Goal: Transaction & Acquisition: Purchase product/service

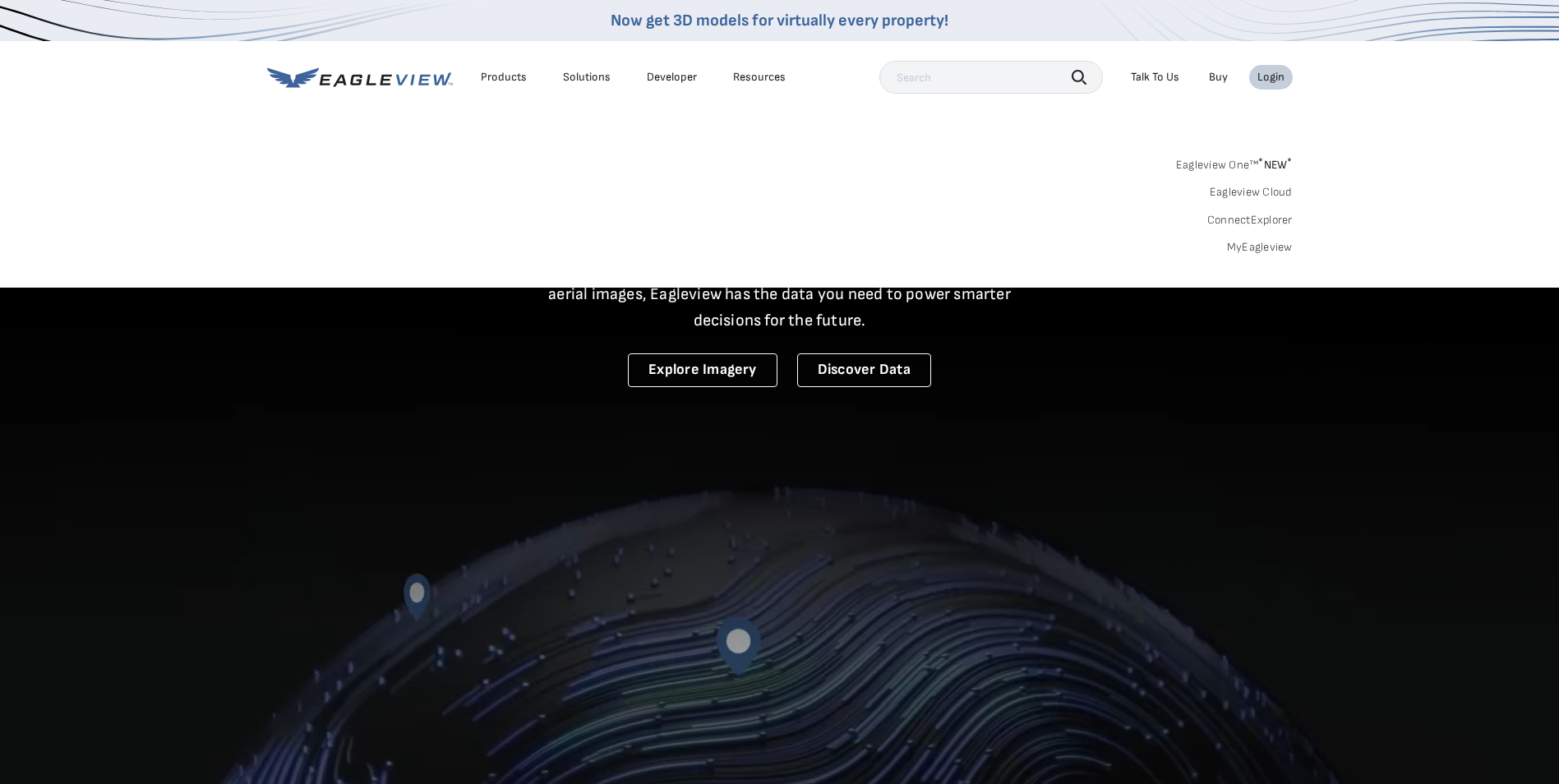
click at [1270, 75] on div "Login" at bounding box center [1270, 77] width 27 height 15
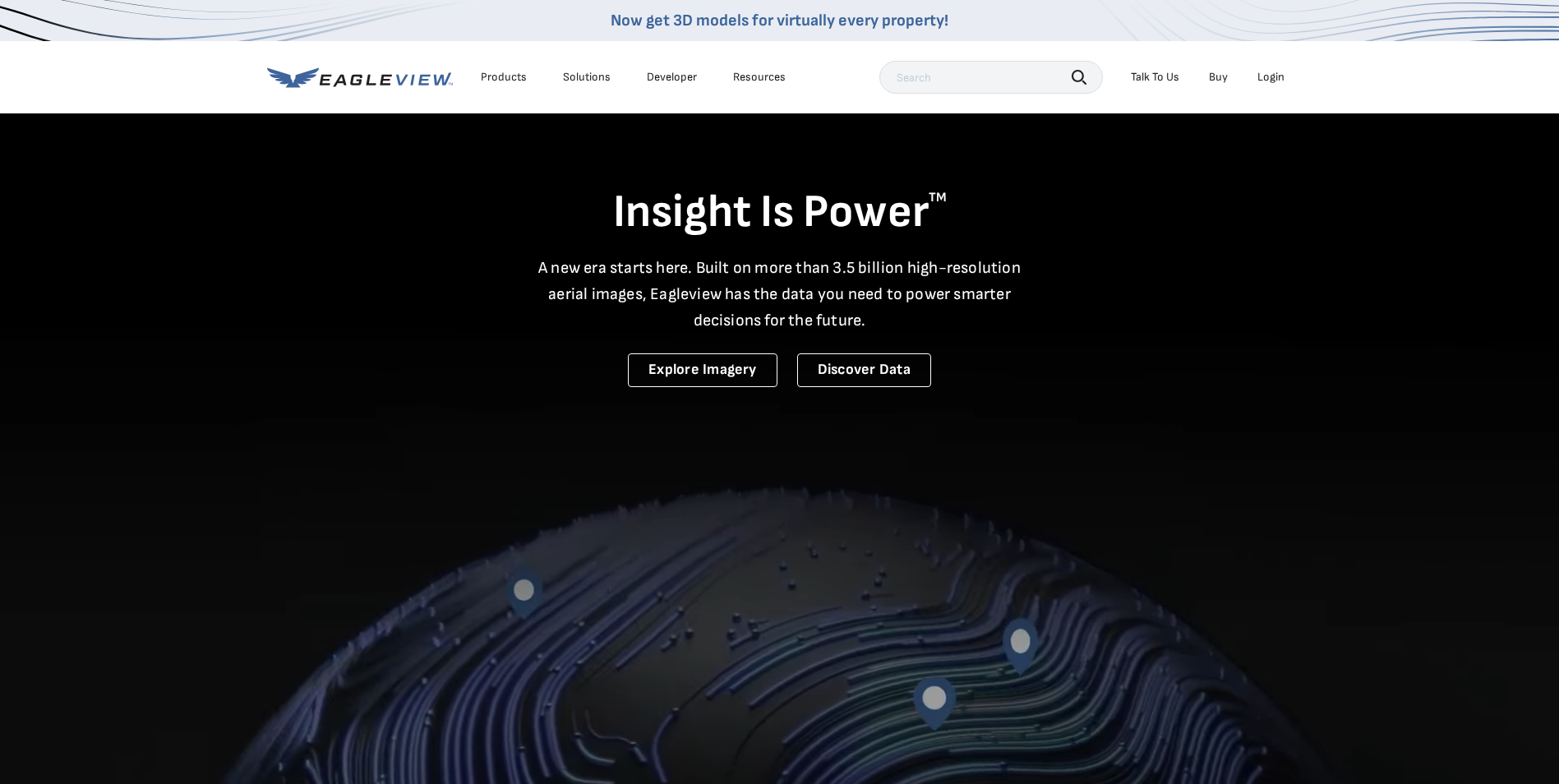
click at [1269, 75] on div "Login" at bounding box center [1270, 77] width 27 height 15
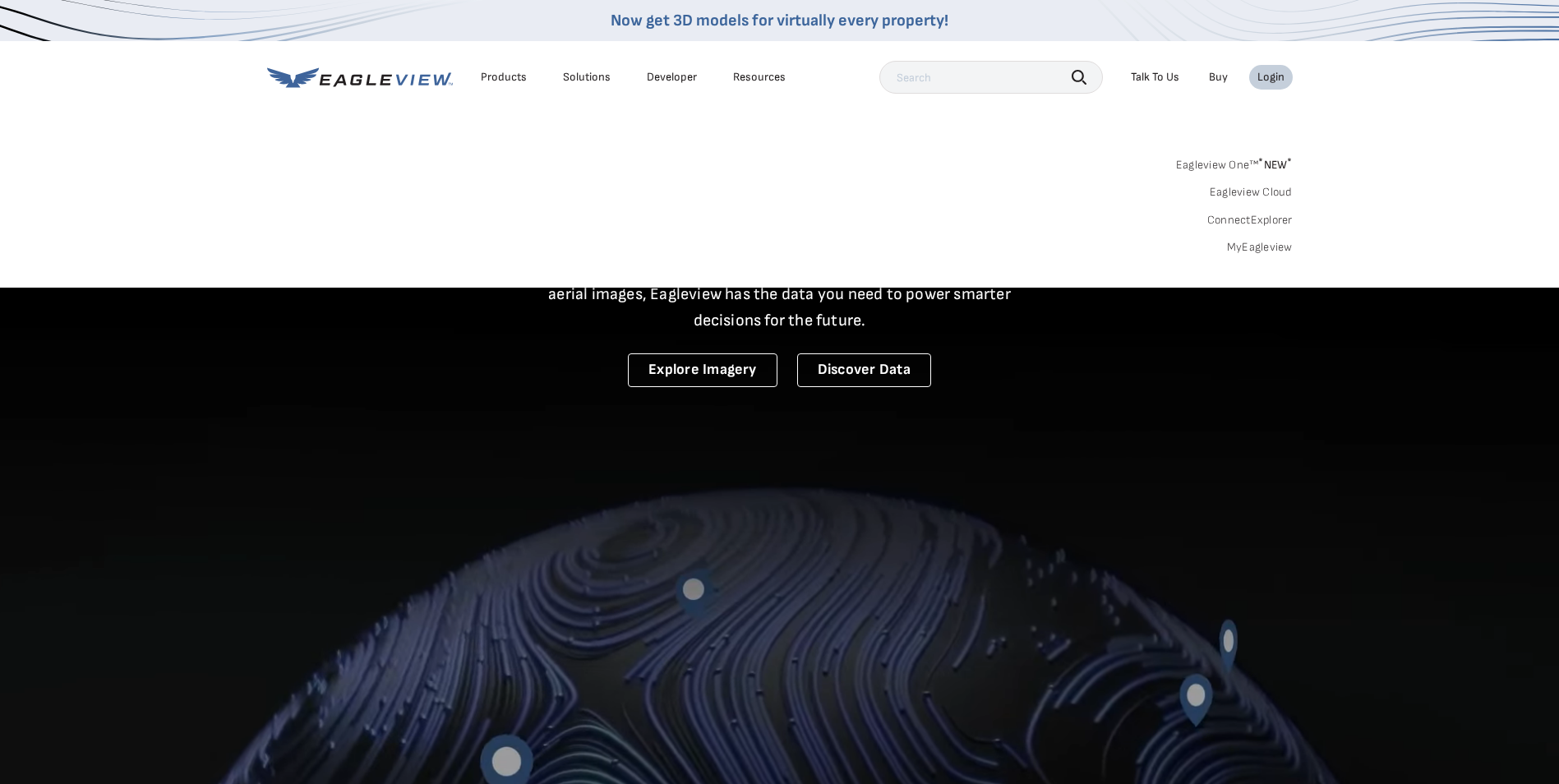
click at [1274, 246] on link "MyEagleview" at bounding box center [1260, 247] width 66 height 15
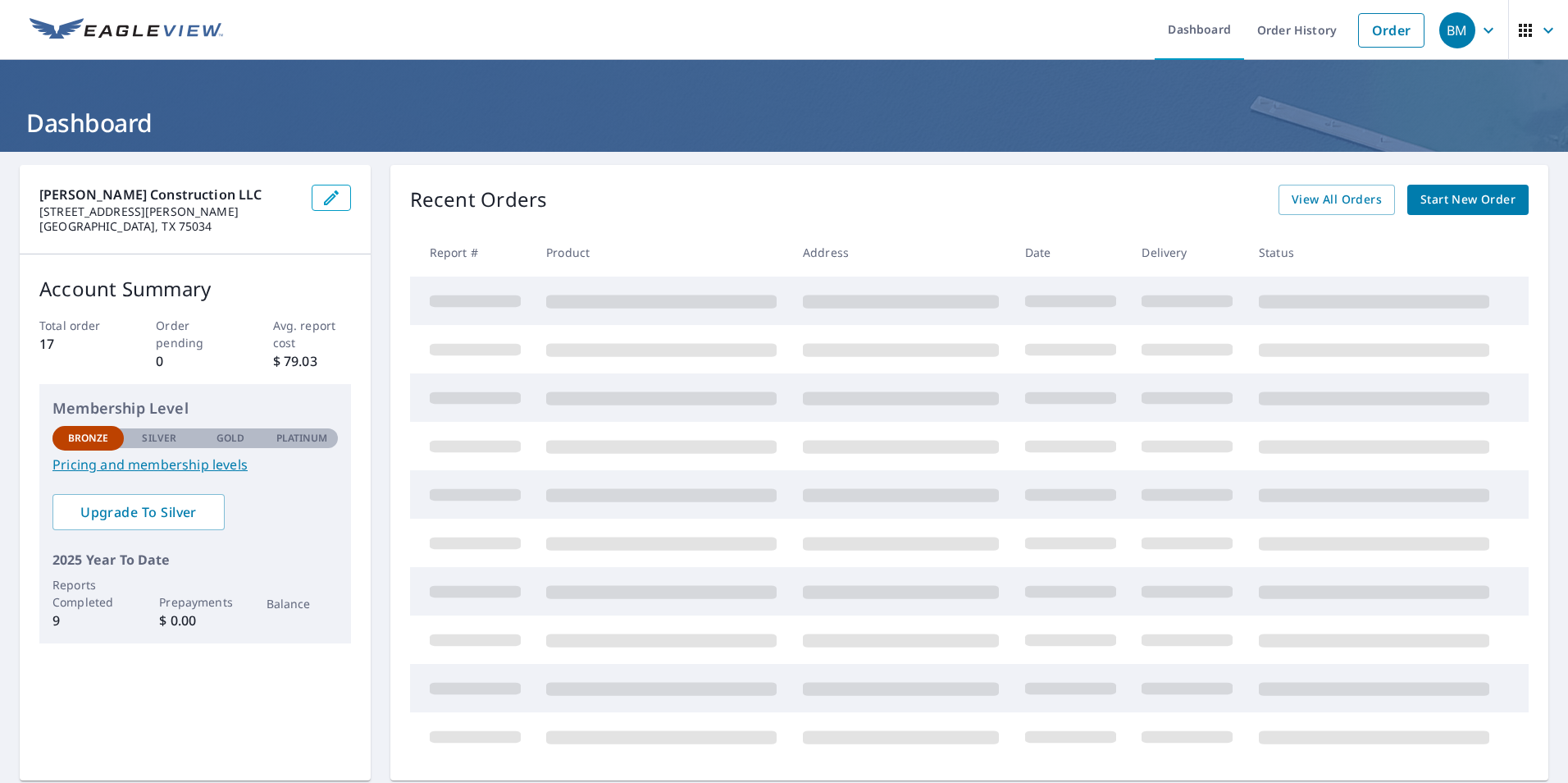
click at [347, 128] on h1 "Dashboard" at bounding box center [784, 122] width 1528 height 34
click at [1454, 199] on span "Start New Order" at bounding box center [1468, 199] width 95 height 21
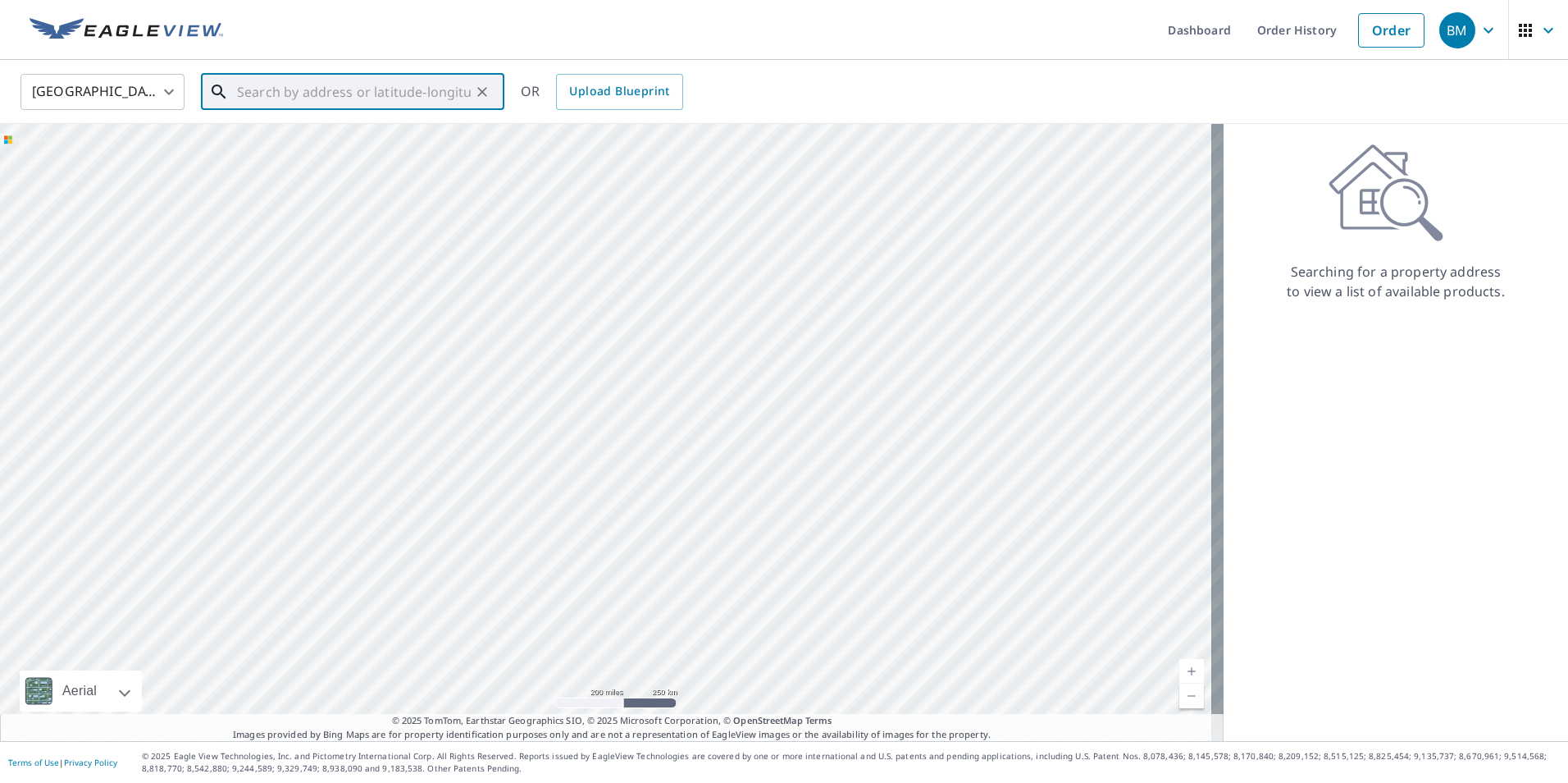
click at [318, 97] on input "text" at bounding box center [353, 92] width 233 height 46
click at [299, 140] on span "446 Smoke Tree Dr" at bounding box center [362, 140] width 257 height 20
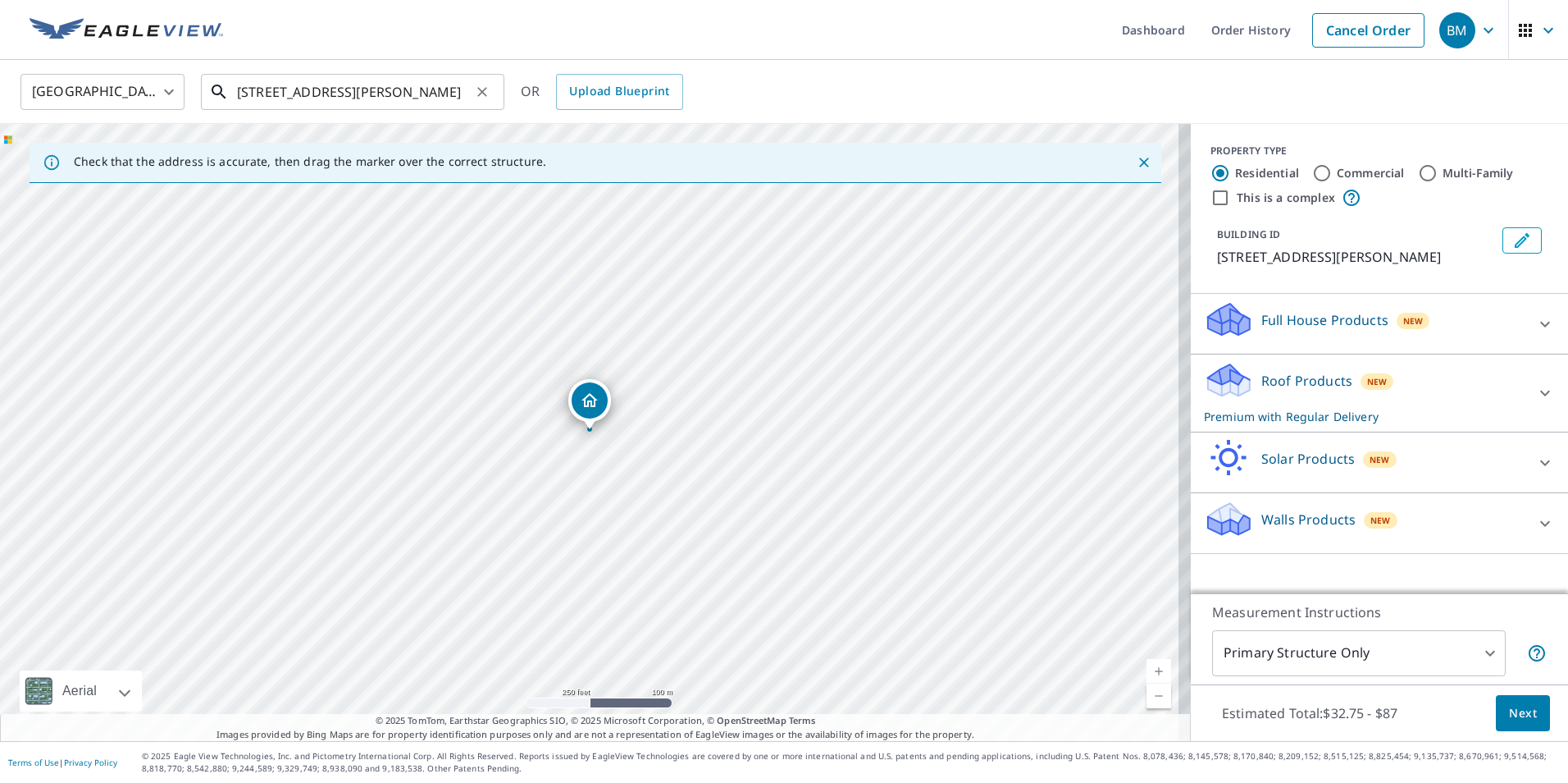
click at [464, 92] on input "[STREET_ADDRESS][PERSON_NAME]" at bounding box center [353, 92] width 233 height 46
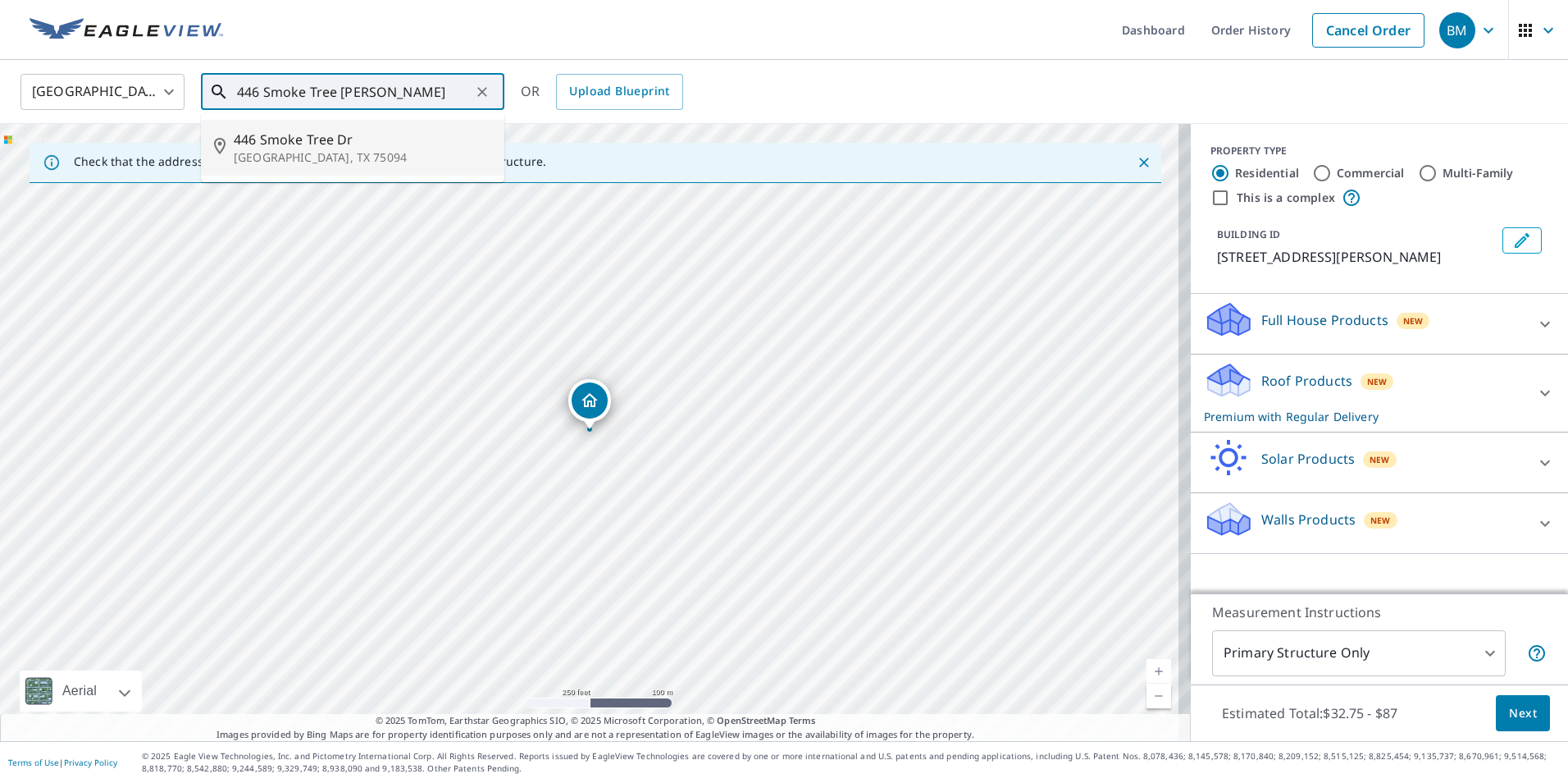
click at [414, 144] on span "446 Smoke Tree Dr" at bounding box center [362, 140] width 257 height 20
type input "[STREET_ADDRESS][PERSON_NAME]"
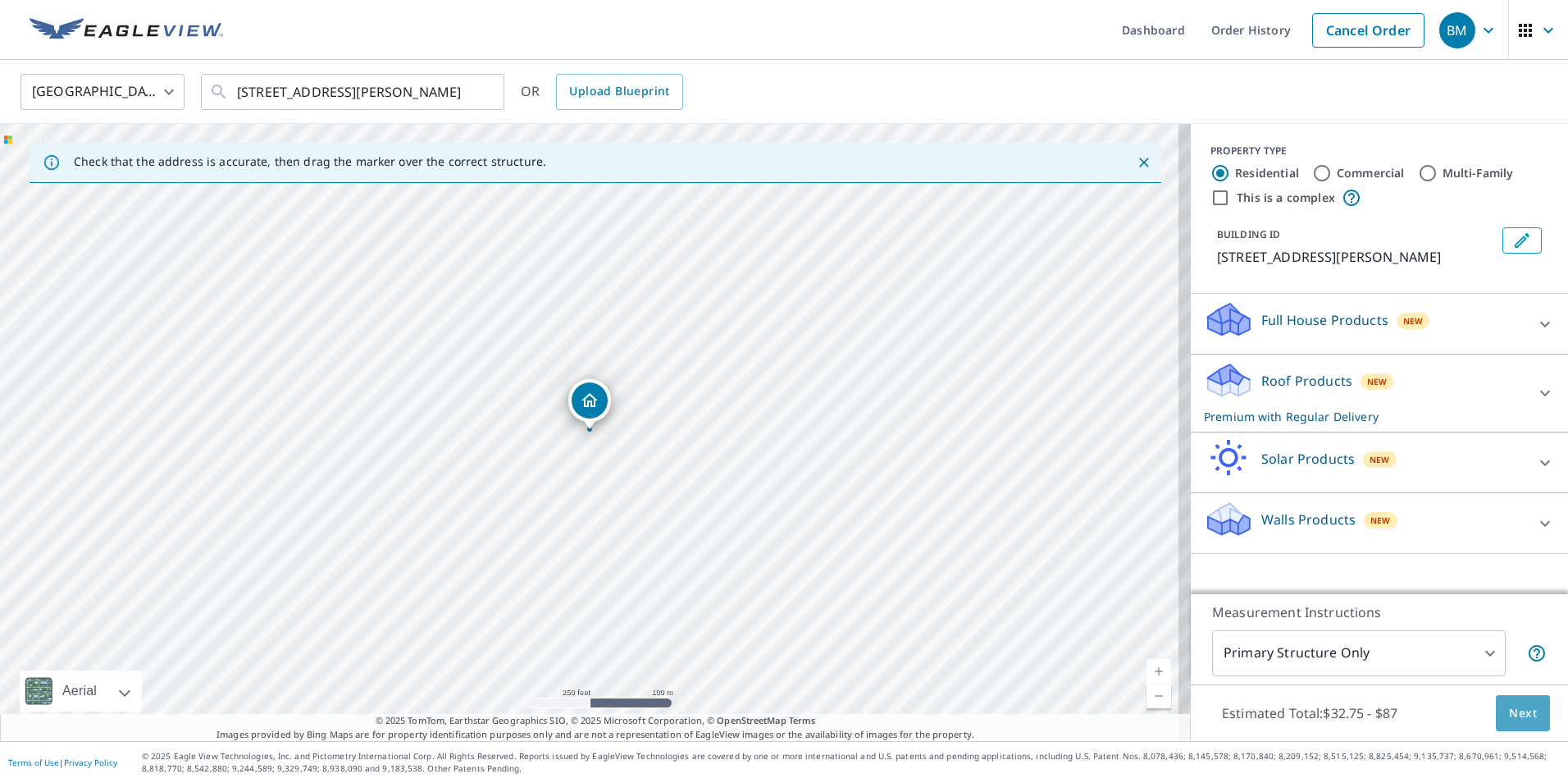
click at [1513, 704] on span "Next" at bounding box center [1523, 713] width 28 height 21
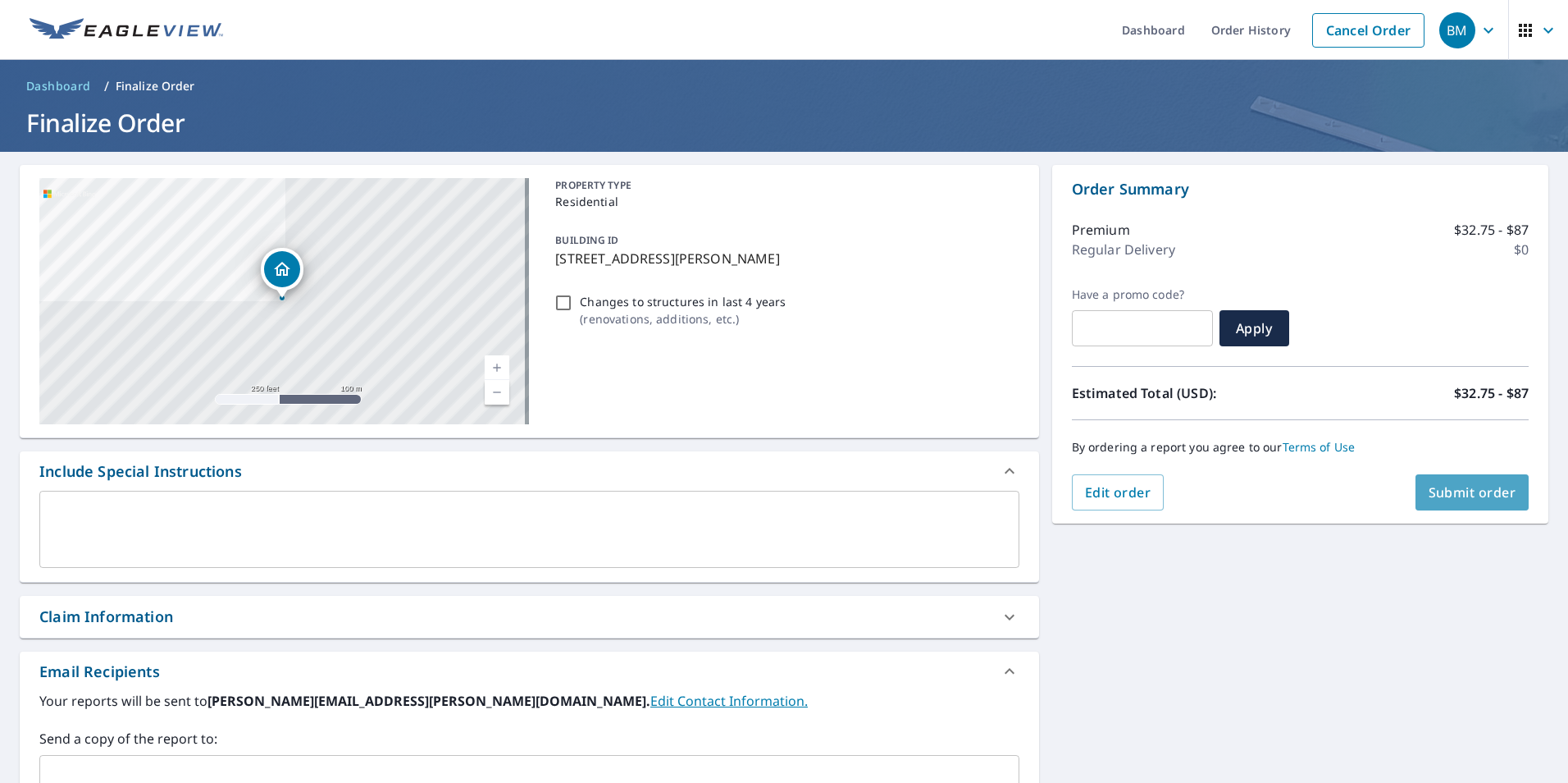
click at [1444, 488] on span "Submit order" at bounding box center [1473, 492] width 88 height 18
